Goal: Navigation & Orientation: Find specific page/section

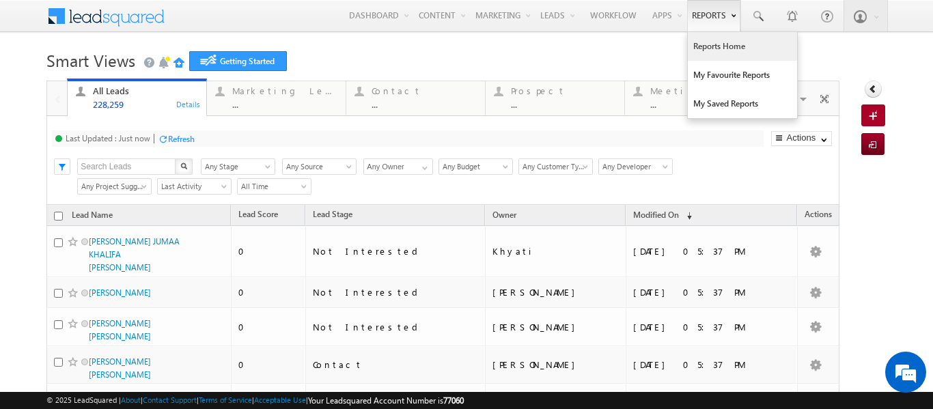
click at [705, 46] on link "Reports Home" at bounding box center [742, 46] width 109 height 29
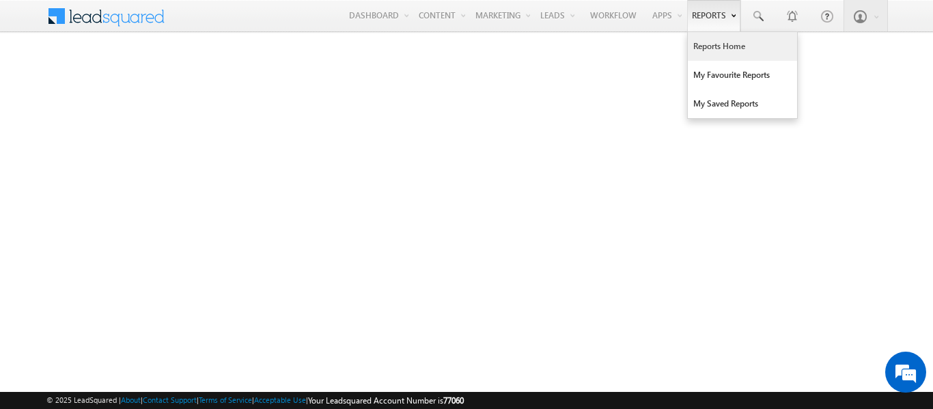
click at [702, 49] on link "Reports Home" at bounding box center [742, 46] width 109 height 29
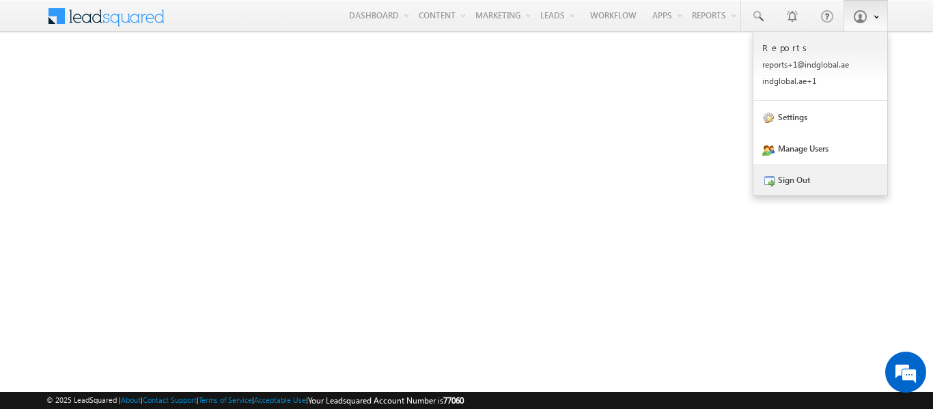
click at [783, 180] on link "Sign Out" at bounding box center [820, 179] width 134 height 31
